Goal: Transaction & Acquisition: Purchase product/service

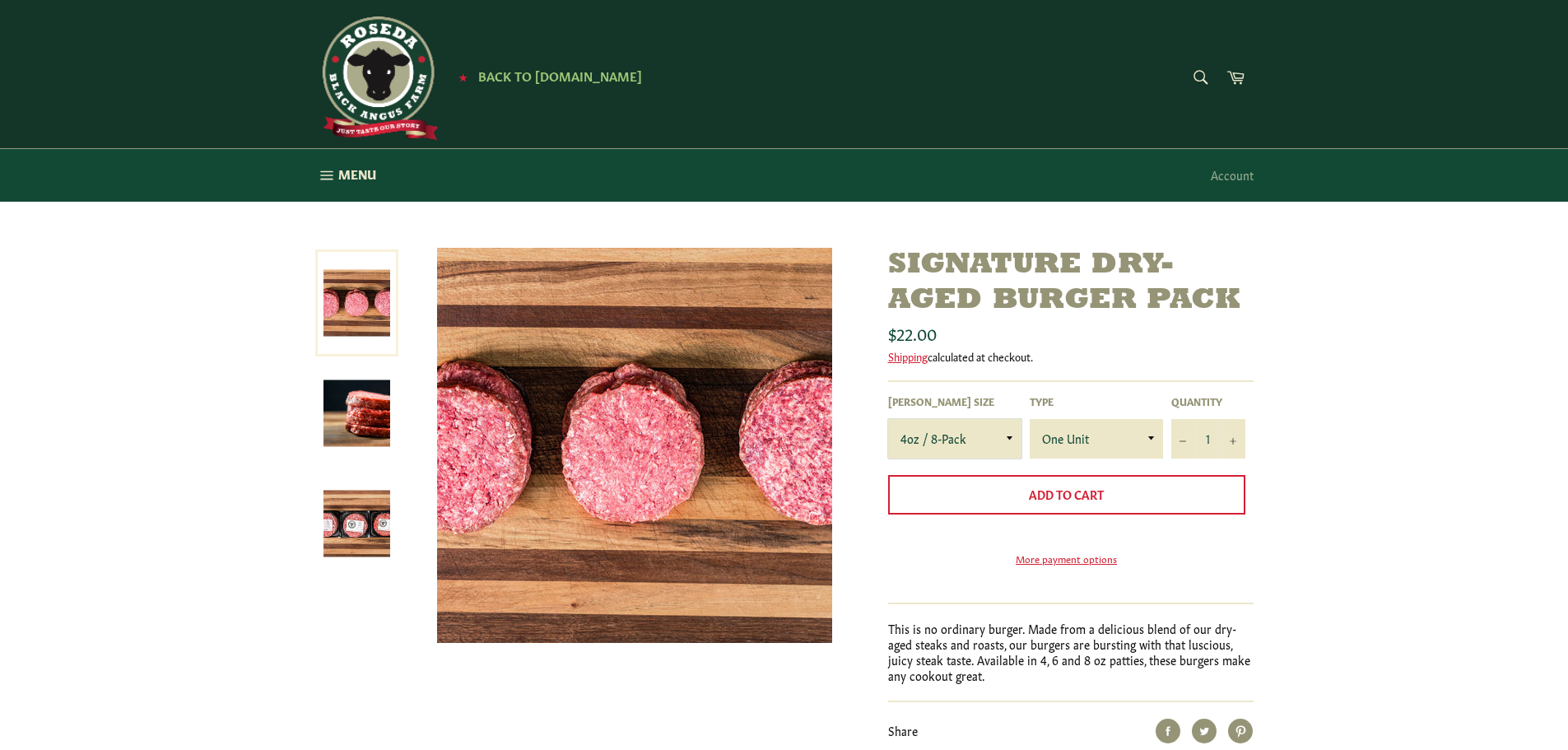
click at [989, 436] on select "4oz / 8-Pack 6oz / 4-Pack 8oz / 4-Pack" at bounding box center [955, 439] width 134 height 40
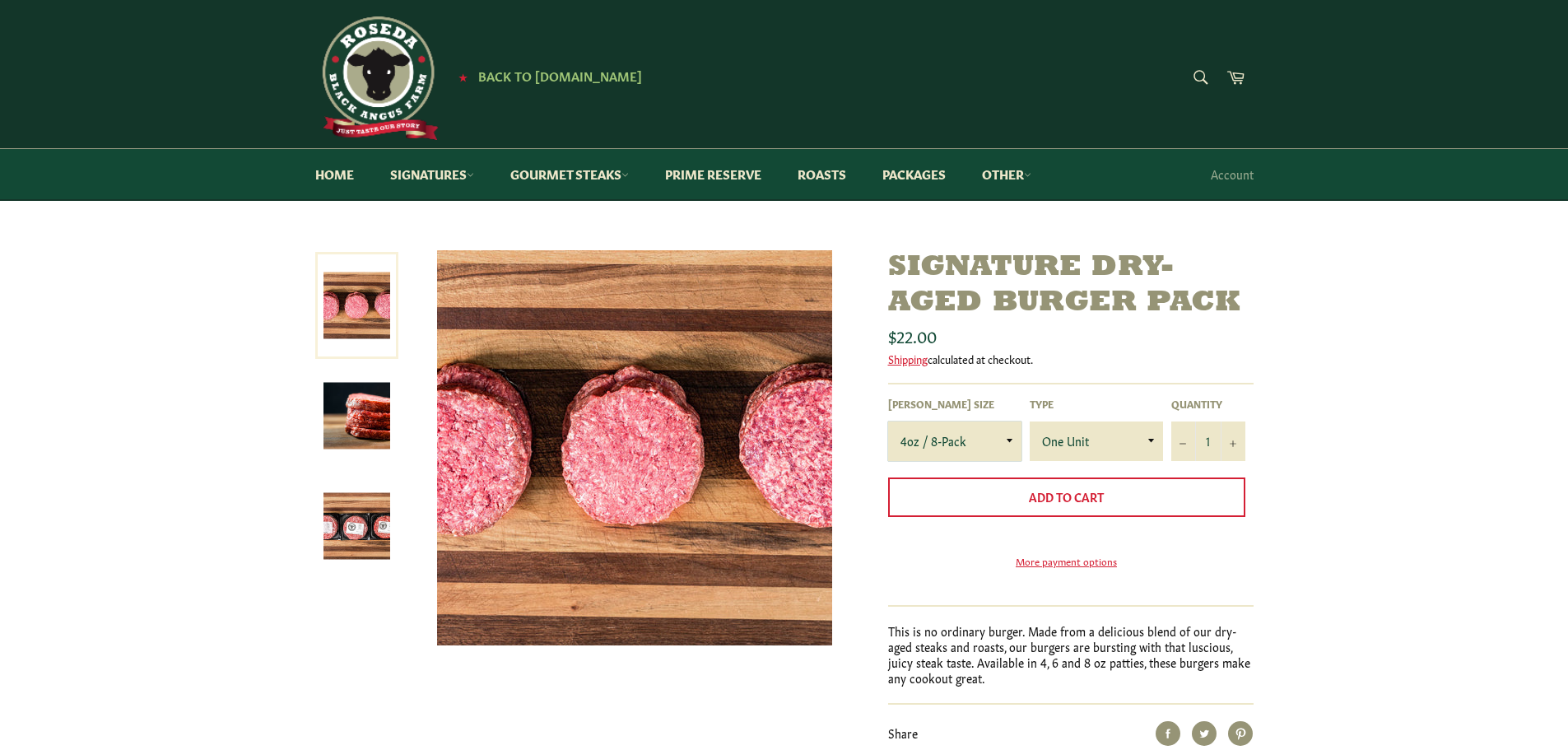
select select "6oz / 4-Pack"
click at [888, 422] on select "4oz / 8-Pack 6oz / 4-Pack 8oz / 4-Pack" at bounding box center [955, 441] width 134 height 40
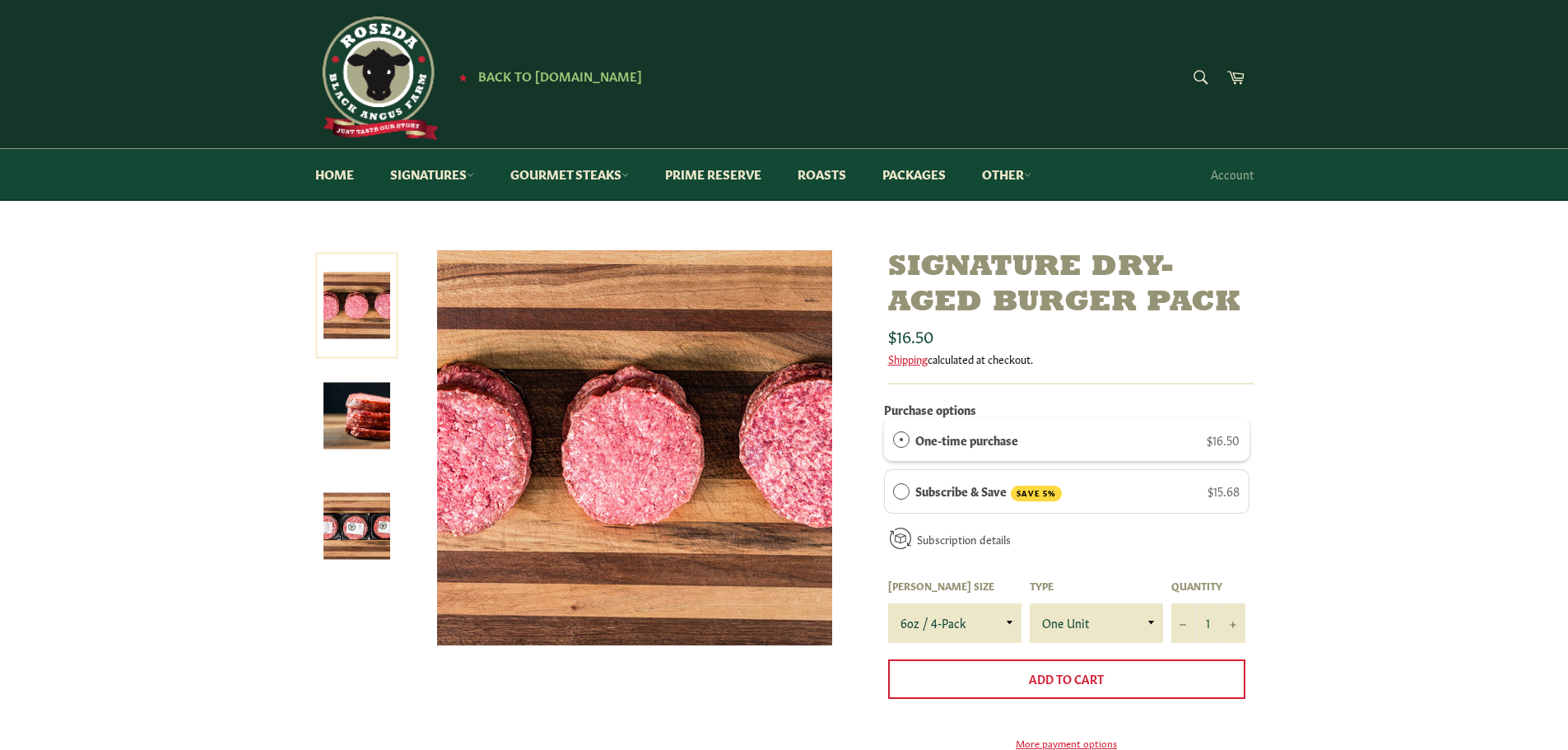
click at [1396, 509] on div "Signature Dry-Aged Burger Pack Sale" at bounding box center [784, 621] width 1568 height 743
click at [363, 441] on img at bounding box center [357, 416] width 67 height 67
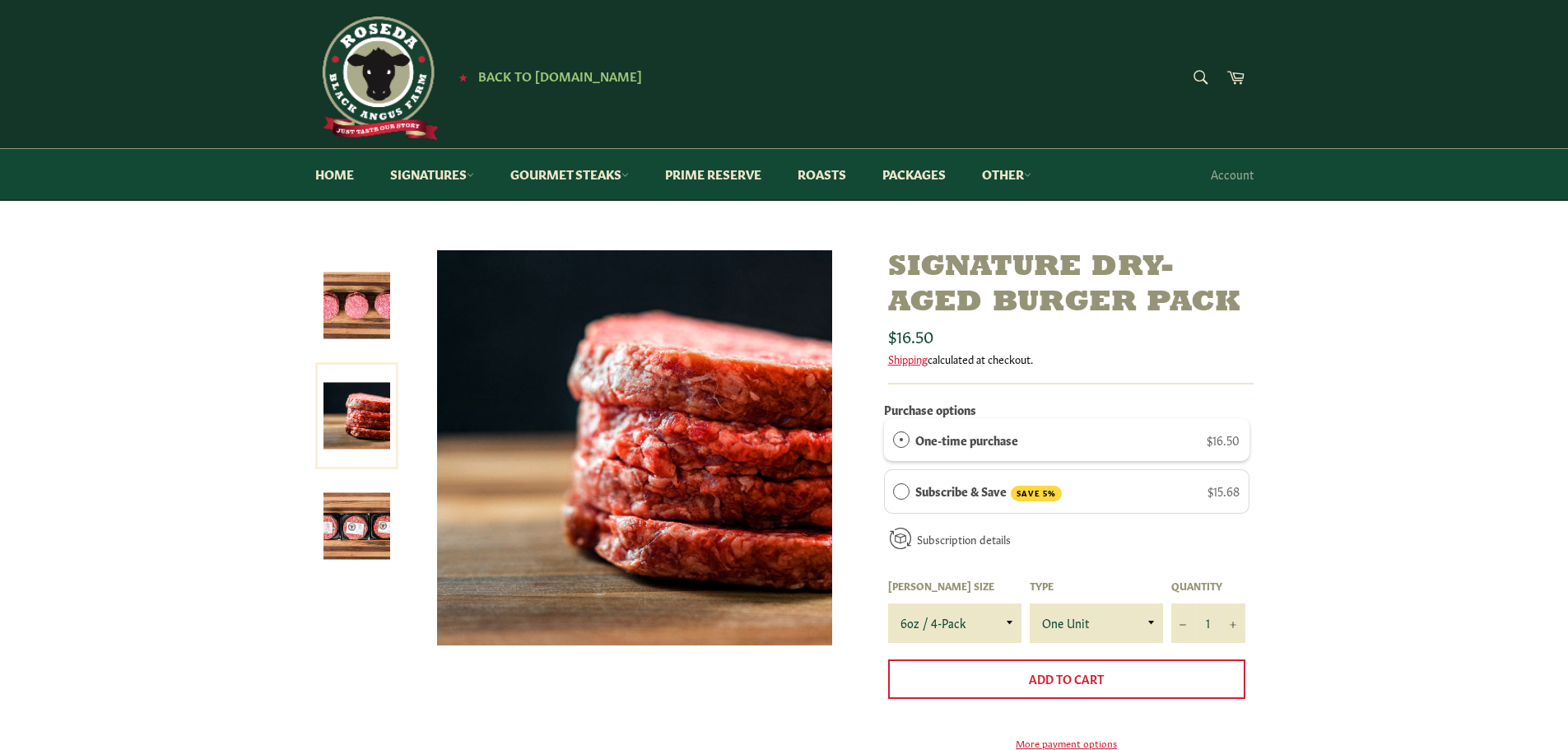
click at [361, 500] on img at bounding box center [357, 527] width 67 height 67
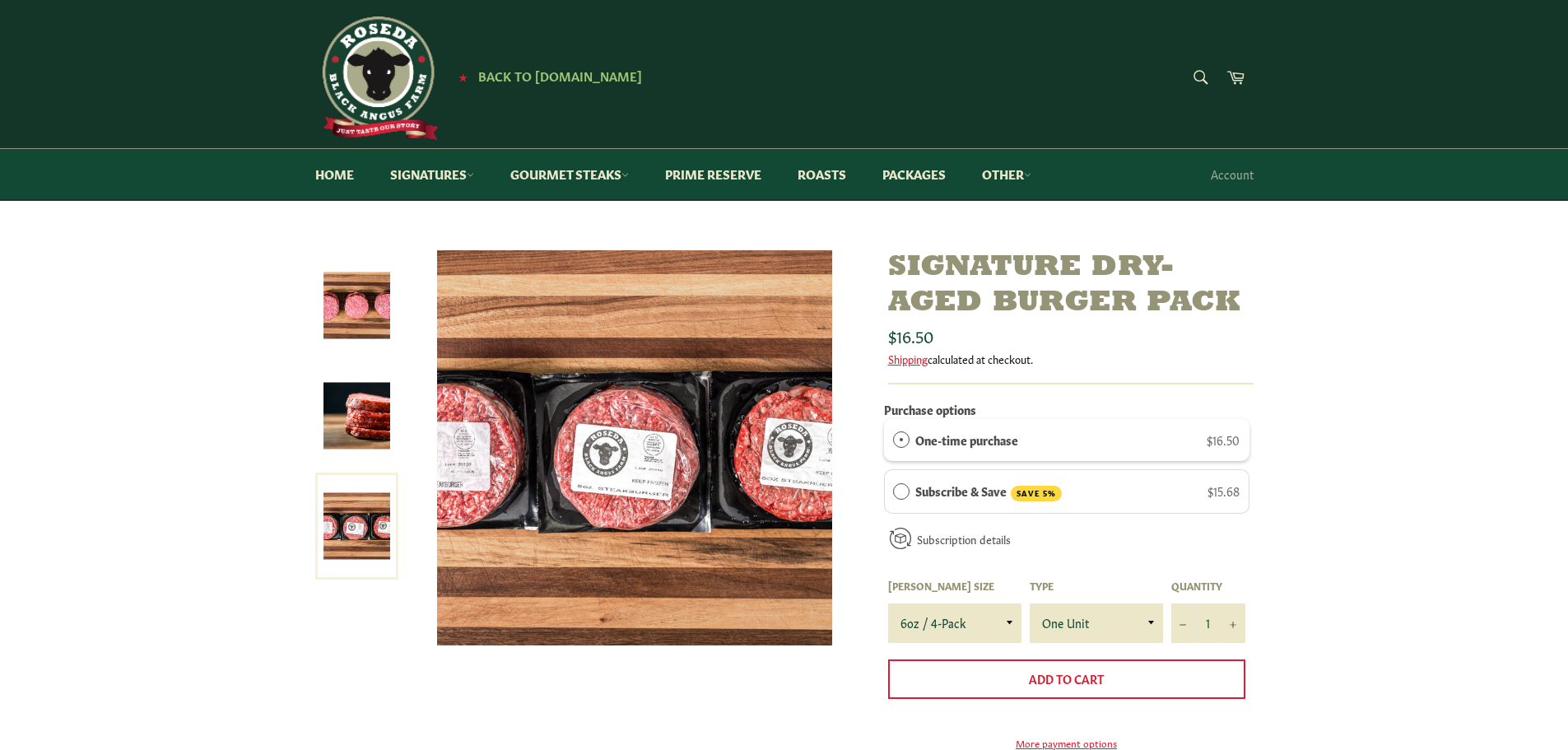
click at [357, 369] on link at bounding box center [357, 415] width 83 height 107
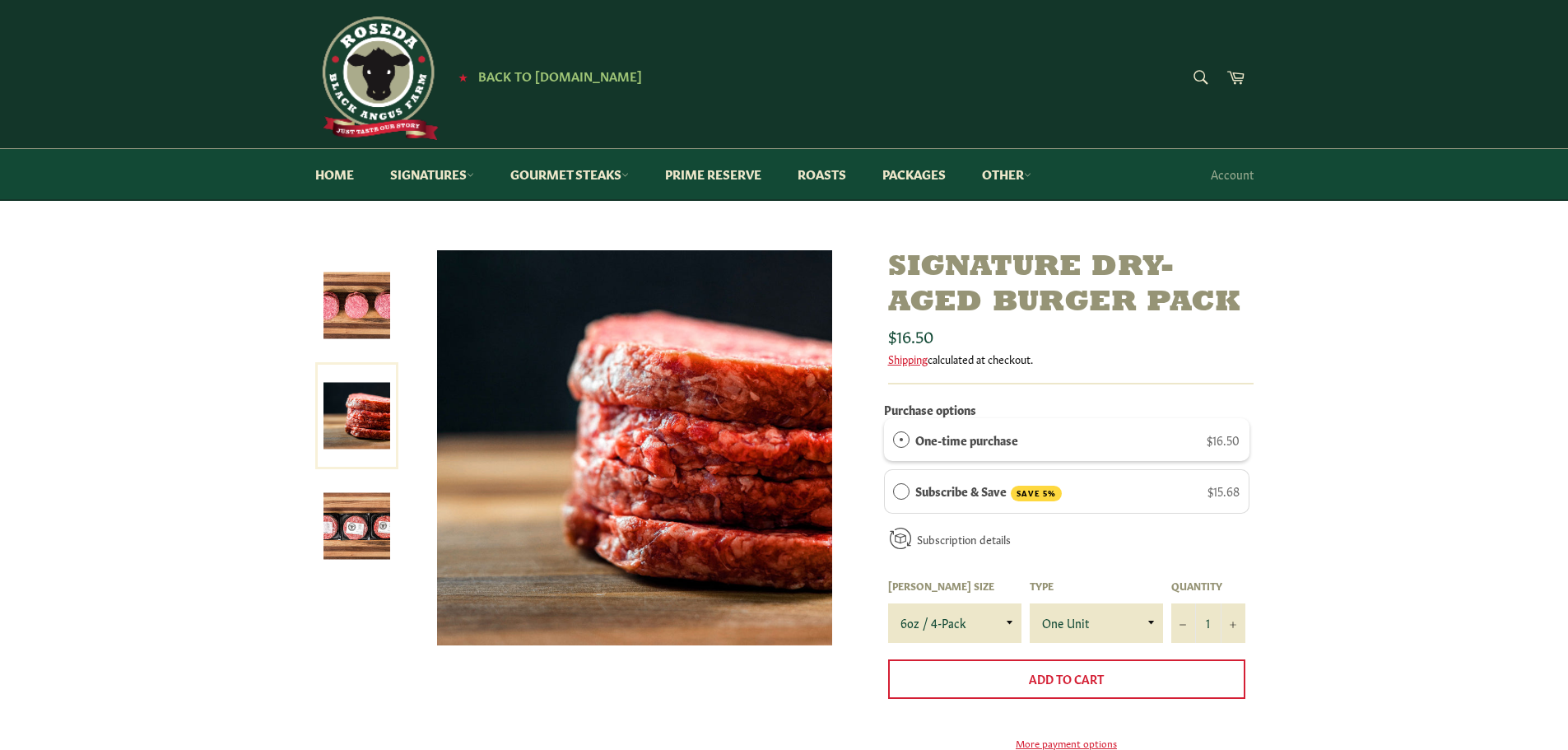
click at [338, 493] on img at bounding box center [357, 527] width 67 height 67
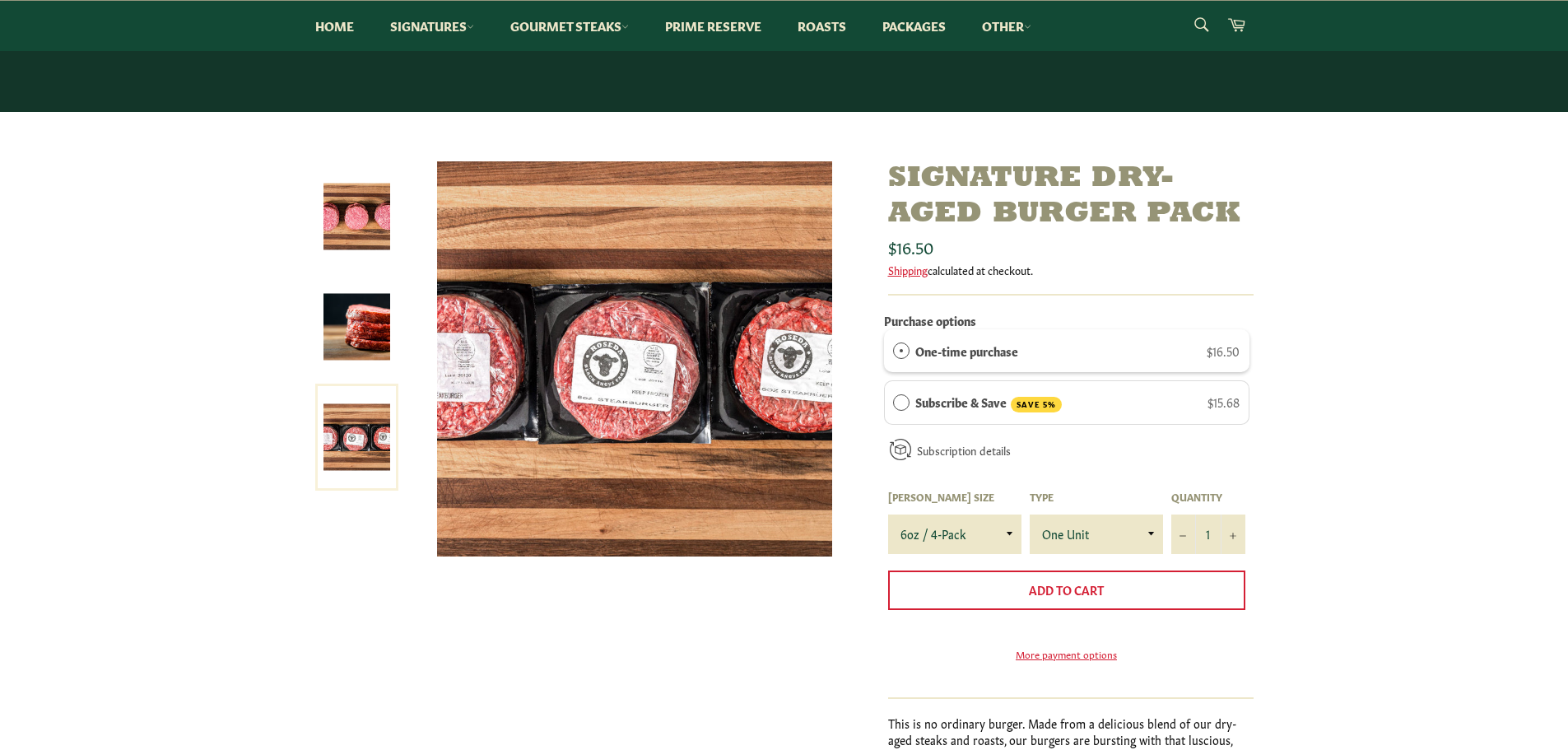
scroll to position [83, 0]
